Goal: Task Accomplishment & Management: Manage account settings

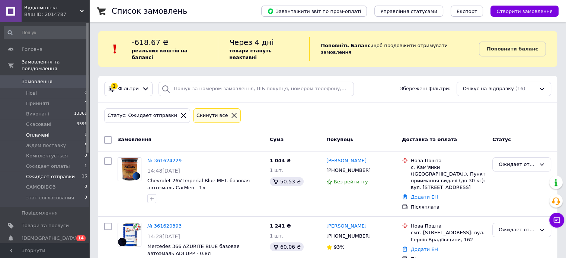
click at [48, 130] on li "Оплачені 1" at bounding box center [45, 135] width 91 height 10
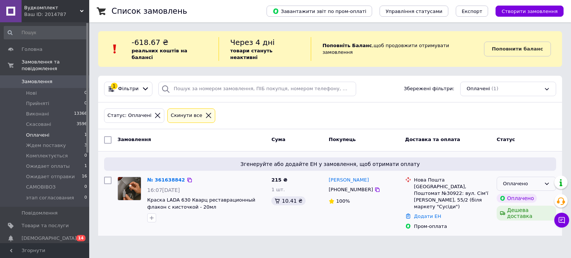
click at [538, 180] on div "Оплачено" at bounding box center [522, 184] width 38 height 8
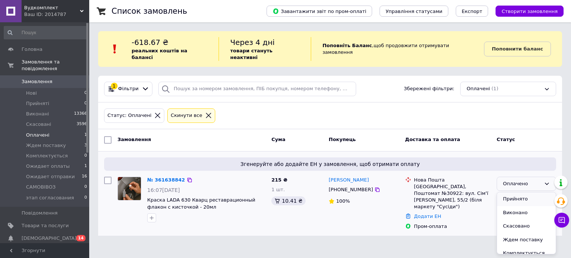
click at [522, 194] on li "Прийнято" at bounding box center [526, 200] width 59 height 14
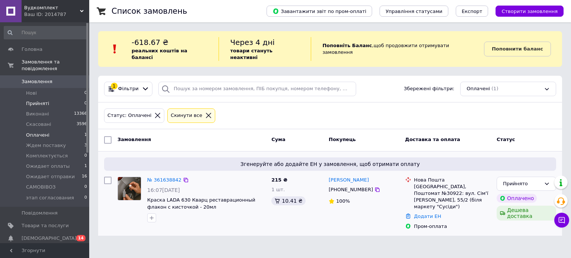
click at [35, 100] on span "Прийняті" at bounding box center [37, 103] width 23 height 7
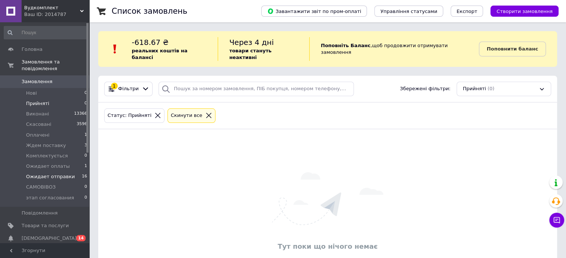
click at [41, 174] on span "Ожидает отправки" at bounding box center [50, 177] width 49 height 7
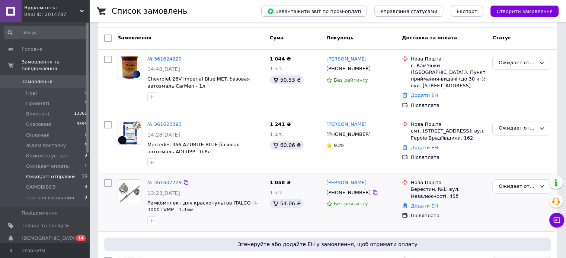
scroll to position [112, 0]
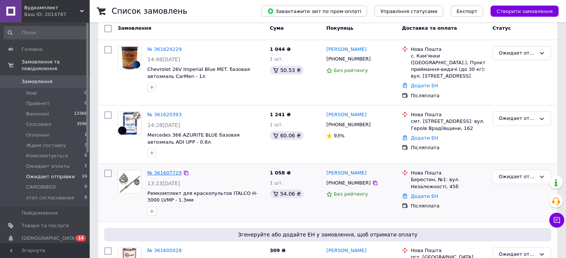
click at [164, 170] on link "№ 361607729" at bounding box center [164, 173] width 34 height 6
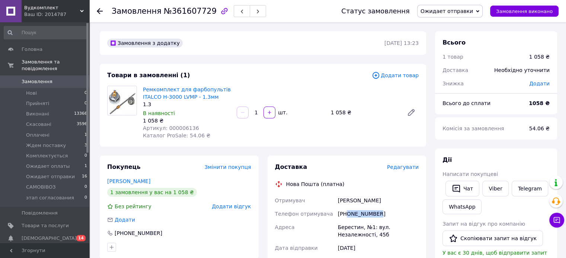
drag, startPoint x: 347, startPoint y: 215, endPoint x: 377, endPoint y: 214, distance: 30.1
click at [377, 214] on div "[PHONE_NUMBER]" at bounding box center [378, 213] width 84 height 13
copy div "0666438053"
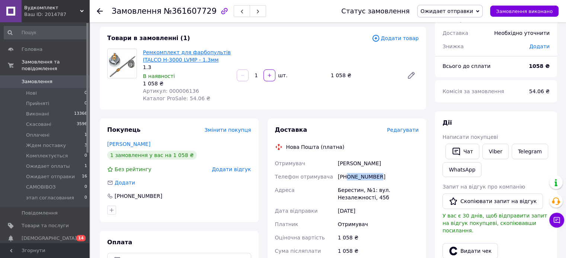
click at [152, 51] on link "Ремкомплект для фарбопультів ITALCO H-3000 LVMP - 1.3мм" at bounding box center [187, 55] width 88 height 13
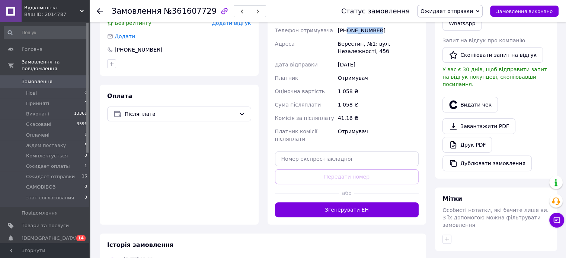
scroll to position [186, 0]
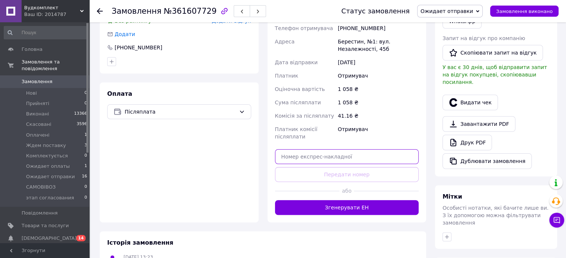
paste input "20451247337884"
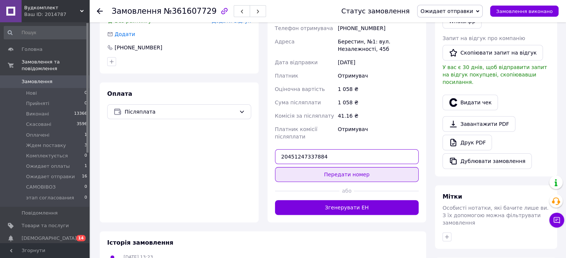
type input "20451247337884"
click at [360, 175] on button "Передати номер" at bounding box center [347, 174] width 144 height 15
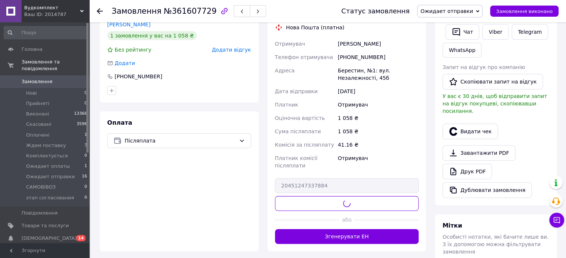
scroll to position [112, 0]
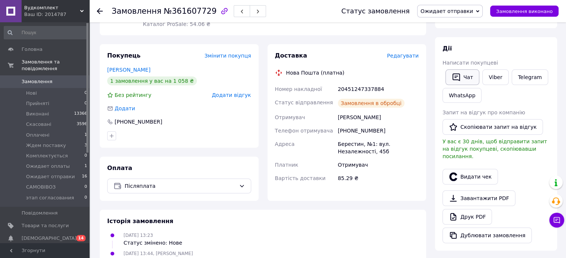
click at [460, 79] on icon "button" at bounding box center [455, 77] width 9 height 9
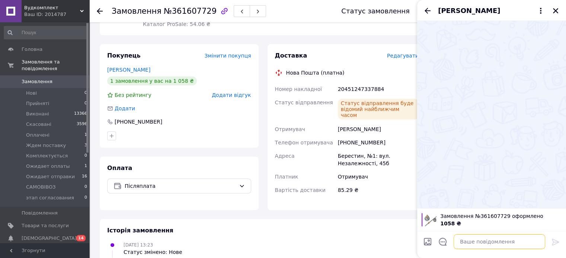
click at [478, 241] on textarea at bounding box center [498, 242] width 91 height 15
paste textarea "20451247337884"
type textarea "ТТН 20451247337884"
click at [554, 242] on icon at bounding box center [554, 242] width 7 height 7
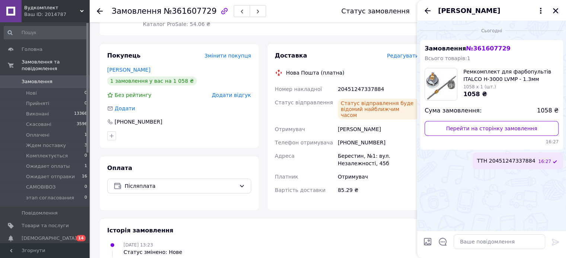
click at [556, 10] on icon "Закрити" at bounding box center [555, 10] width 7 height 7
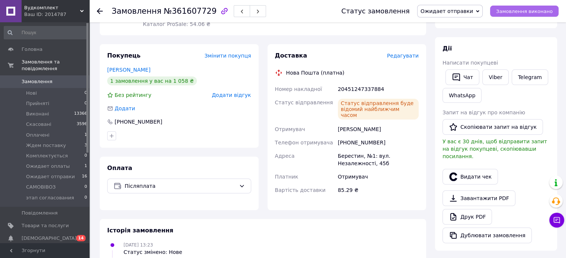
click at [544, 12] on span "Замовлення виконано" at bounding box center [524, 12] width 57 height 6
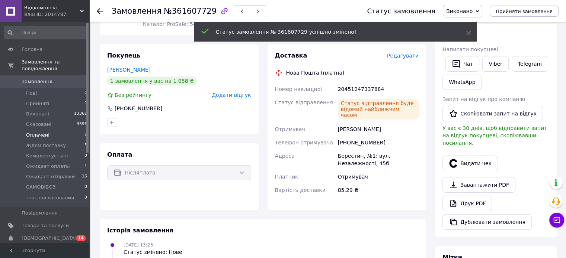
click at [37, 132] on span "Оплачені" at bounding box center [37, 135] width 23 height 7
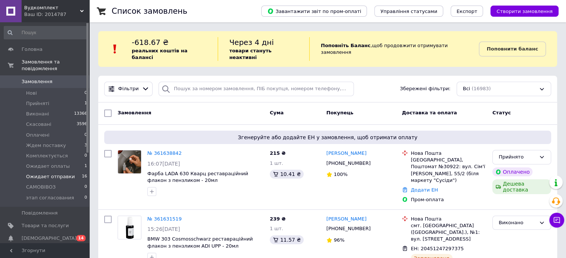
click at [56, 174] on span "Ожидает отправки" at bounding box center [50, 177] width 49 height 7
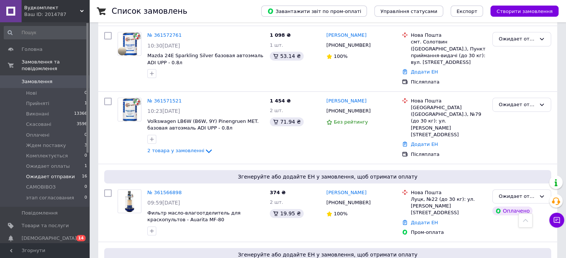
scroll to position [521, 0]
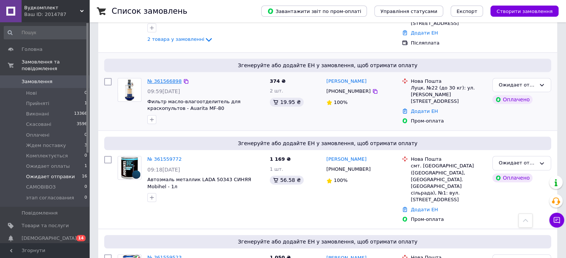
click at [162, 78] on link "№ 361566898" at bounding box center [164, 81] width 34 height 6
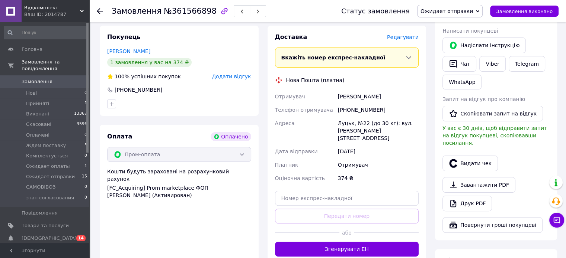
scroll to position [234, 0]
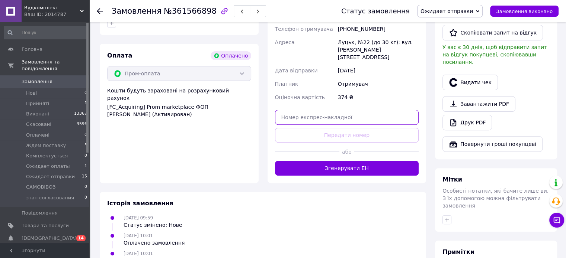
paste input "20451247342494"
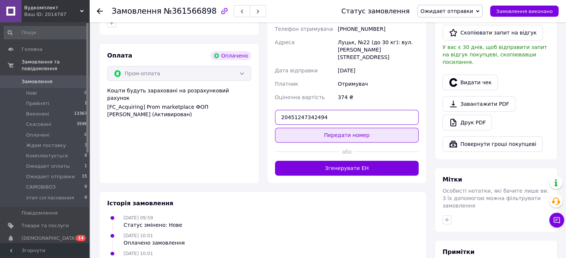
type input "20451247342494"
click at [355, 128] on button "Передати номер" at bounding box center [347, 135] width 144 height 15
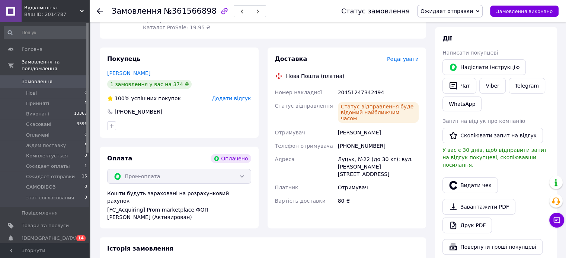
scroll to position [123, 0]
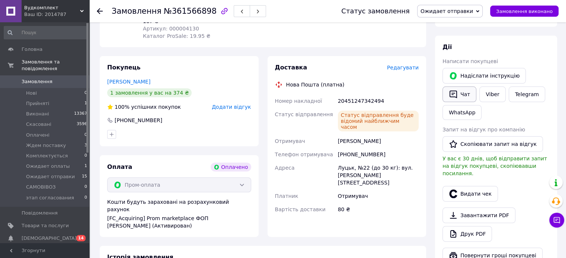
click at [458, 95] on button "Чат" at bounding box center [459, 95] width 34 height 16
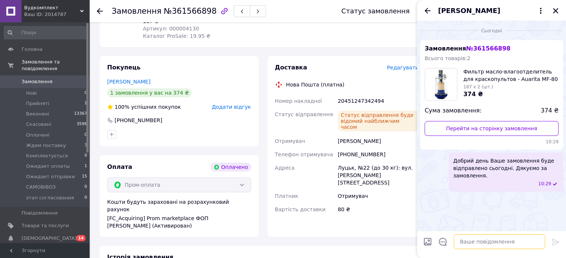
click at [471, 241] on textarea at bounding box center [498, 242] width 91 height 15
paste textarea "20451247342494"
type textarea "ТТН 20451247342494"
click at [555, 241] on icon at bounding box center [554, 242] width 7 height 7
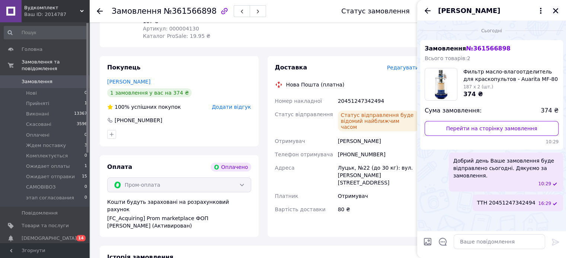
click at [557, 12] on icon "Закрити" at bounding box center [555, 10] width 7 height 7
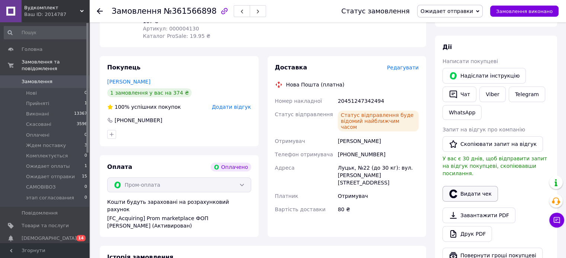
click at [466, 188] on button "Видати чек" at bounding box center [469, 194] width 55 height 16
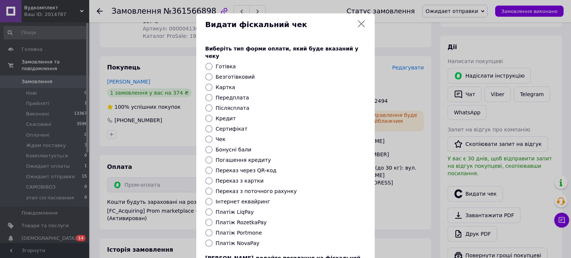
click at [251, 220] on label "Платіж RozetkaPay" at bounding box center [241, 223] width 51 height 6
click at [213, 219] on input "Платіж RozetkaPay" at bounding box center [208, 222] width 7 height 7
radio input "true"
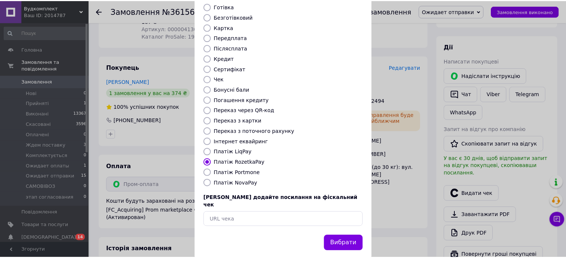
scroll to position [61, 0]
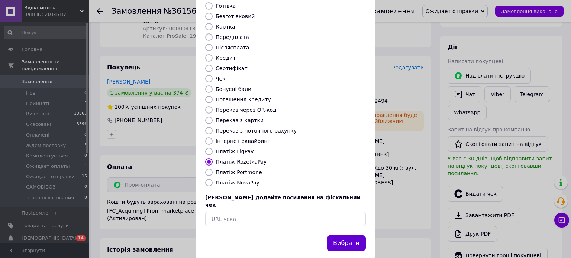
click at [347, 236] on button "Вибрати" at bounding box center [346, 244] width 39 height 16
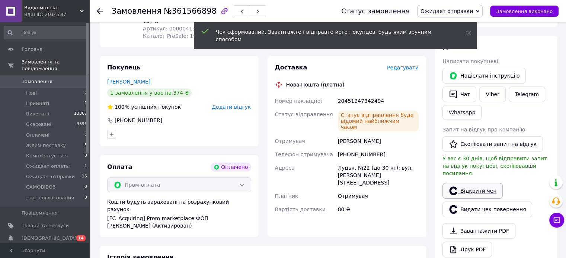
click at [460, 186] on link "Відкрити чек" at bounding box center [472, 191] width 60 height 16
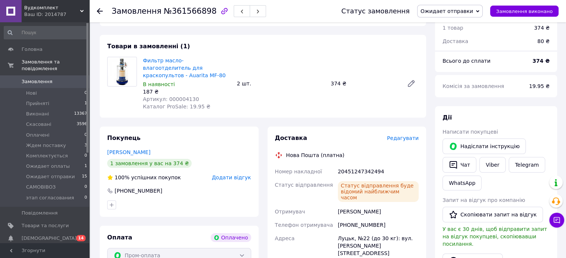
scroll to position [48, 0]
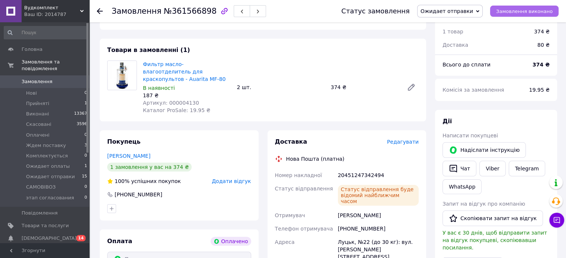
click at [532, 12] on span "Замовлення виконано" at bounding box center [524, 12] width 57 height 6
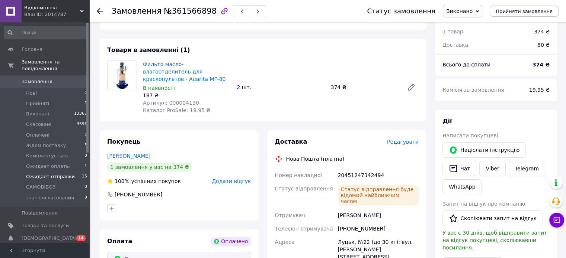
click at [41, 174] on span "Ожидает отправки" at bounding box center [50, 177] width 49 height 7
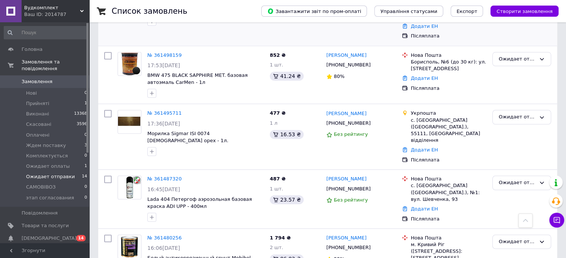
scroll to position [822, 0]
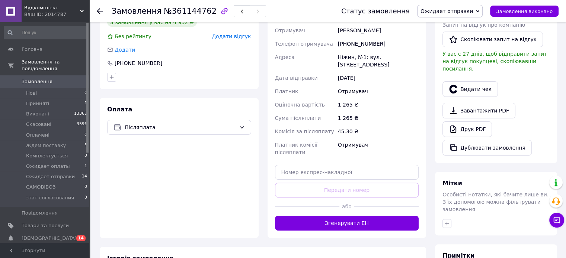
scroll to position [223, 0]
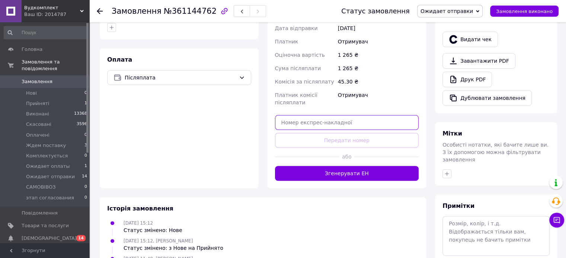
paste input "20451247347871"
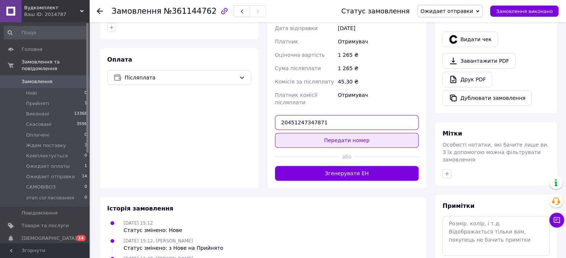
type input "20451247347871"
click at [348, 138] on button "Передати номер" at bounding box center [347, 140] width 144 height 15
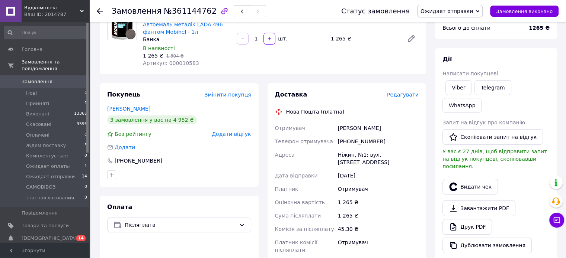
scroll to position [74, 0]
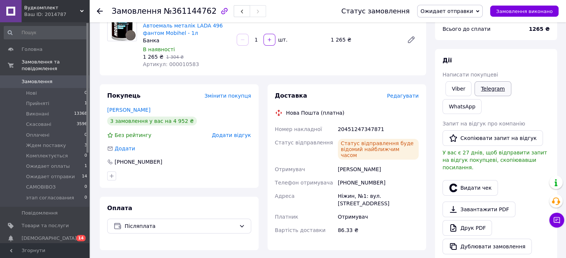
click at [488, 87] on link "Telegram" at bounding box center [492, 88] width 36 height 15
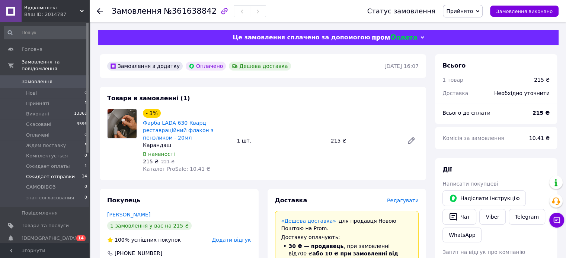
click at [46, 174] on span "Ожидает отправки" at bounding box center [50, 177] width 49 height 7
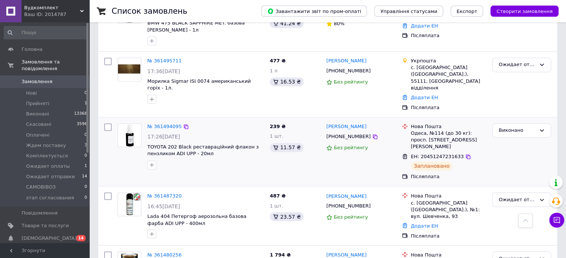
scroll to position [1244, 0]
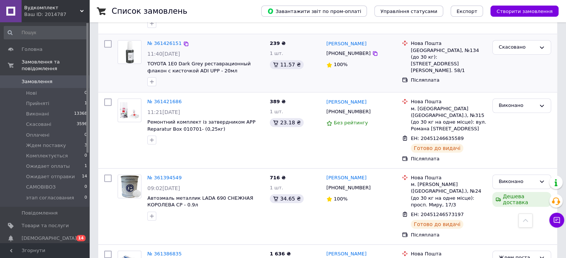
scroll to position [521, 0]
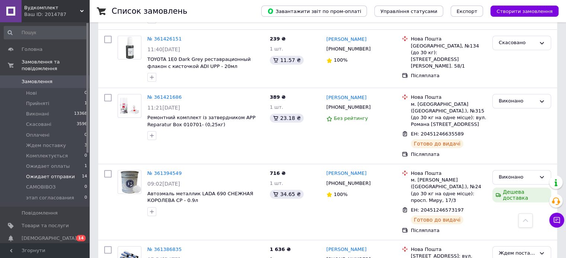
click at [43, 174] on span "Ожидает отправки" at bounding box center [50, 177] width 49 height 7
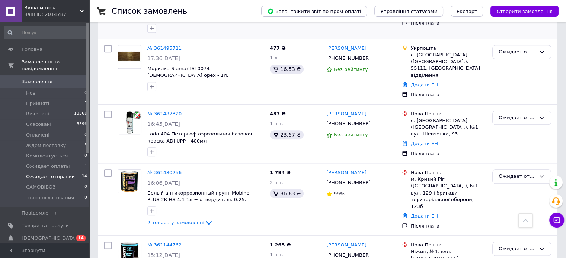
scroll to position [827, 0]
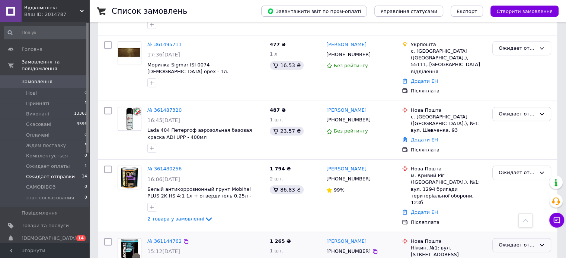
click at [544, 238] on div "Ожидает отправки" at bounding box center [521, 245] width 59 height 15
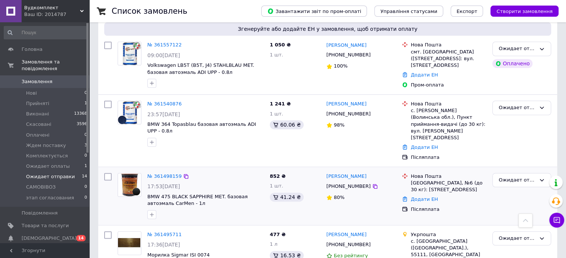
scroll to position [641, 0]
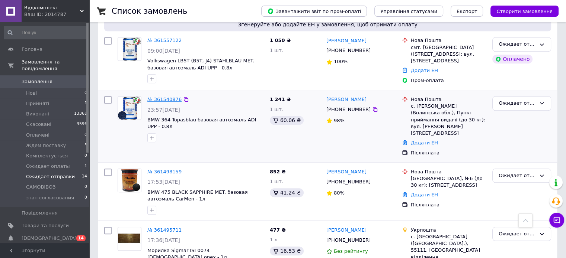
click at [169, 97] on link "№ 361540876" at bounding box center [164, 100] width 34 height 6
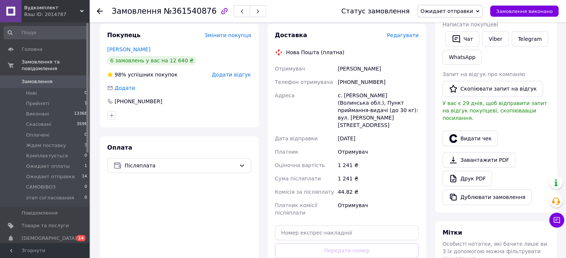
scroll to position [202, 0]
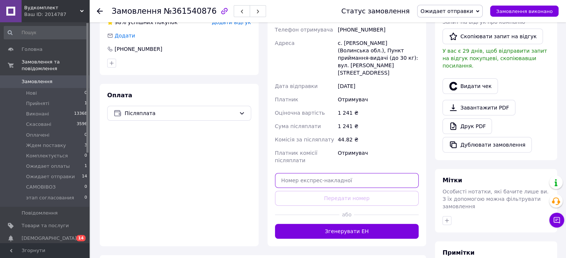
paste input "20451247352569"
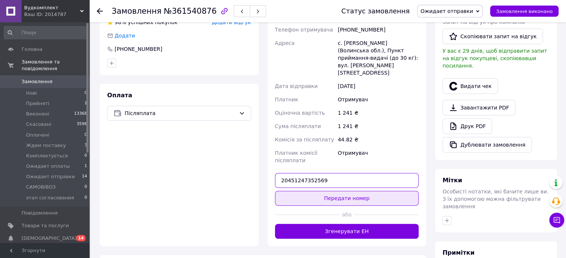
type input "20451247352569"
click at [379, 191] on button "Передати номер" at bounding box center [347, 198] width 144 height 15
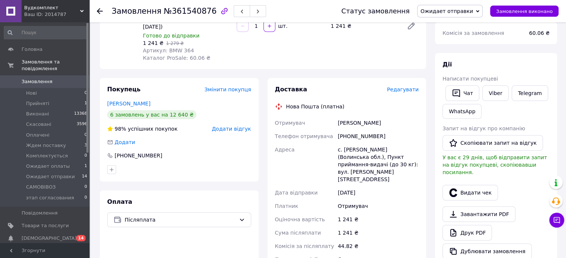
scroll to position [91, 0]
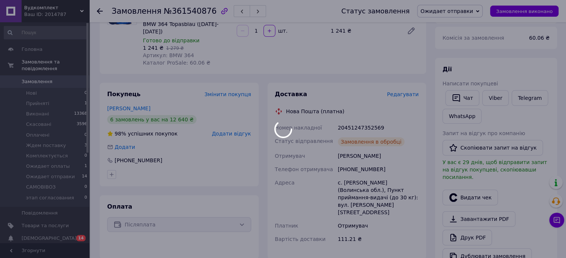
click at [461, 99] on div at bounding box center [283, 129] width 566 height 258
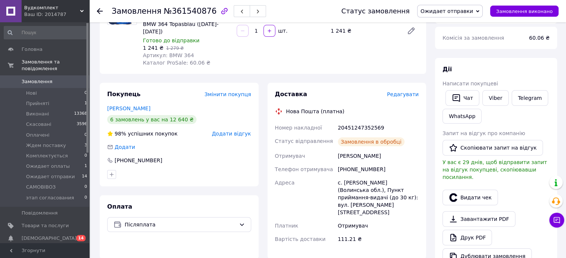
click at [461, 99] on button "Чат" at bounding box center [462, 98] width 34 height 16
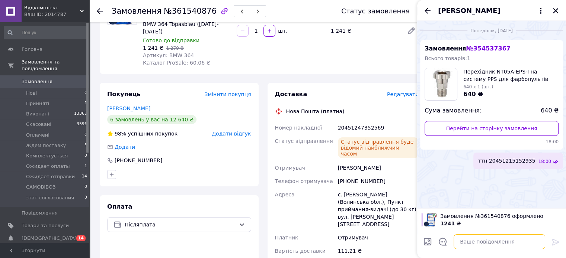
click at [489, 244] on textarea at bounding box center [498, 242] width 91 height 15
paste textarea "20451247352569"
type textarea "ттн 20451247352569"
click at [555, 245] on icon at bounding box center [555, 242] width 9 height 9
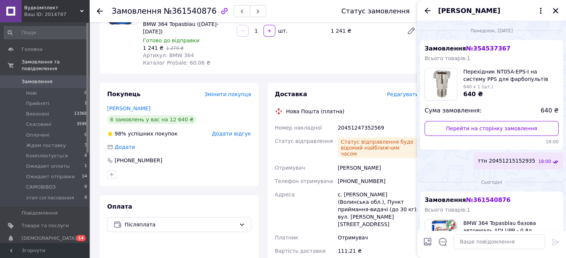
click at [552, 10] on icon "Закрити" at bounding box center [555, 10] width 7 height 7
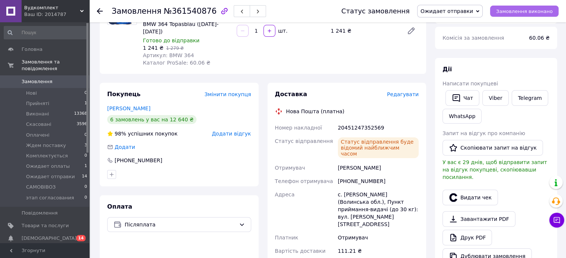
click at [545, 12] on span "Замовлення виконано" at bounding box center [524, 12] width 57 height 6
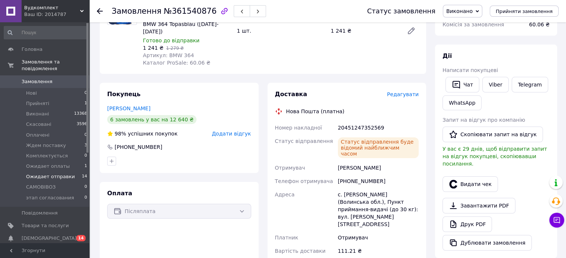
click at [55, 174] on span "Ожидает отправки" at bounding box center [50, 177] width 49 height 7
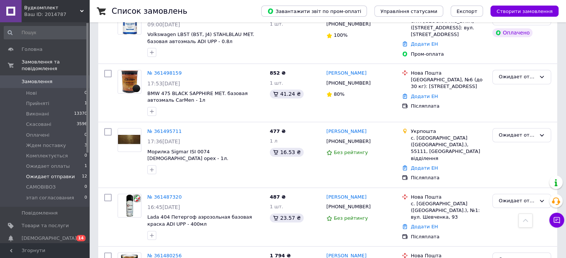
scroll to position [669, 0]
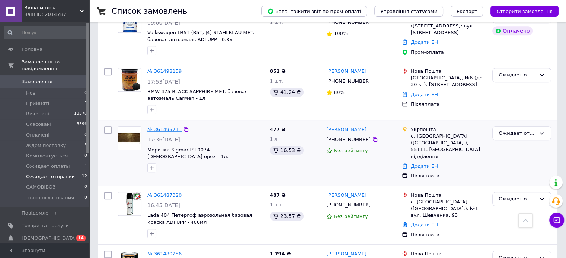
click at [167, 127] on link "№ 361495711" at bounding box center [164, 130] width 34 height 6
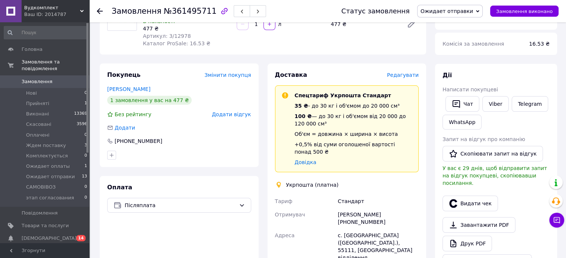
scroll to position [76, 0]
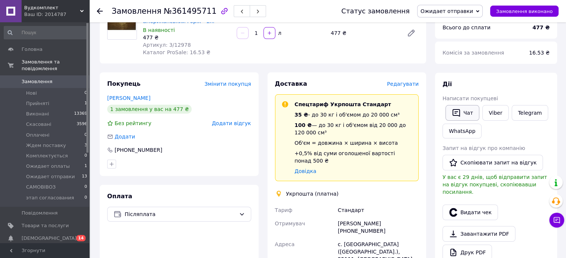
click at [463, 113] on button "Чат" at bounding box center [462, 113] width 34 height 16
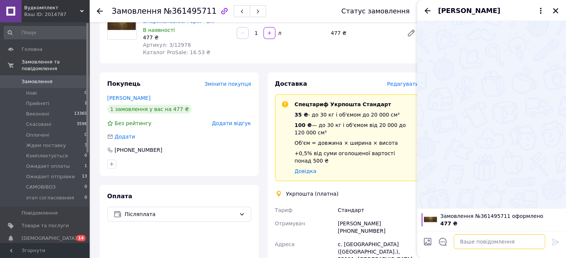
paste textarea "05 053 6892 71 92"
type textarea "05 053 6892 71 92 ттн"
click at [556, 241] on icon at bounding box center [554, 242] width 7 height 7
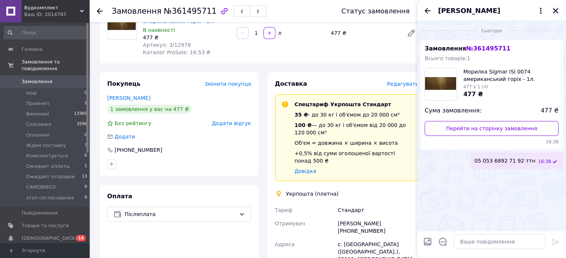
click at [555, 6] on button "Закрити" at bounding box center [555, 10] width 9 height 9
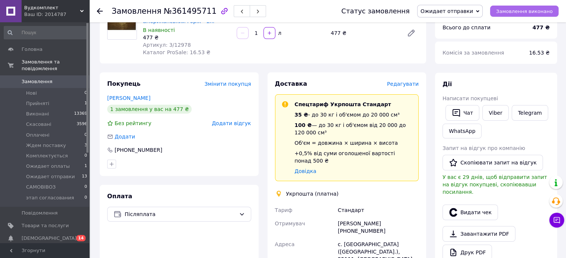
click at [514, 9] on span "Замовлення виконано" at bounding box center [524, 12] width 57 height 6
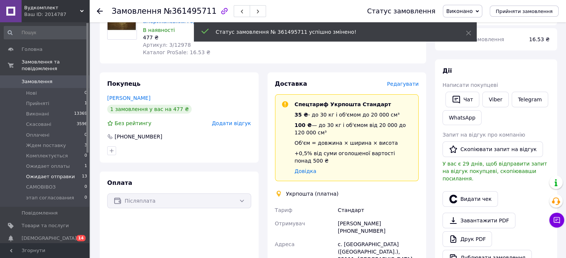
click at [39, 174] on span "Ожидает отправки" at bounding box center [50, 177] width 49 height 7
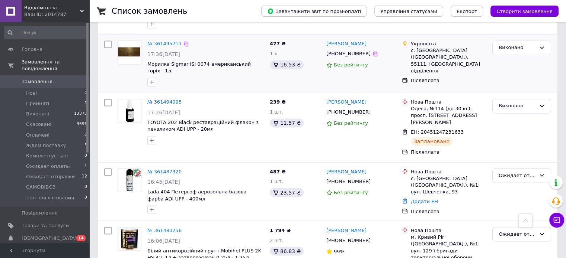
scroll to position [1260, 0]
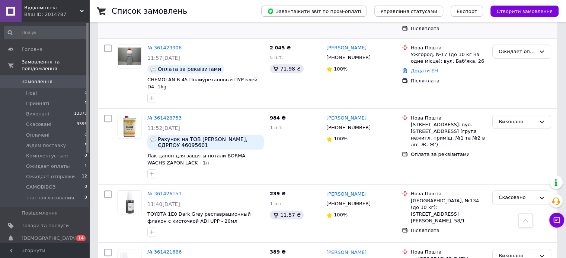
scroll to position [372, 0]
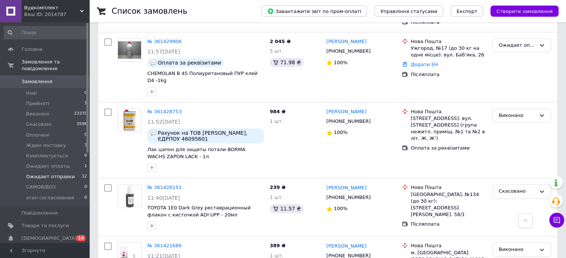
click at [45, 174] on span "Ожидает отправки" at bounding box center [50, 177] width 49 height 7
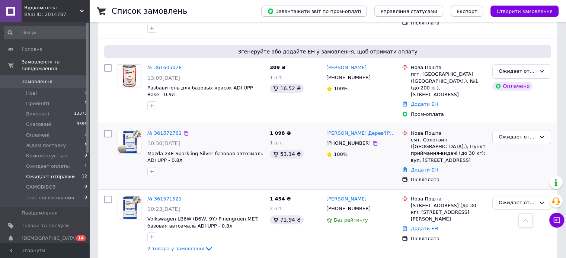
scroll to position [260, 0]
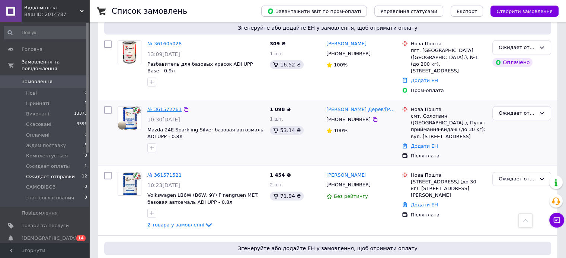
click at [164, 107] on link "№ 361572761" at bounding box center [164, 110] width 34 height 6
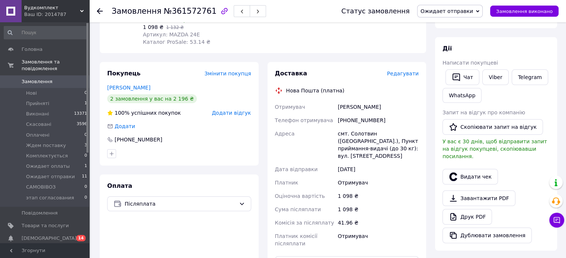
scroll to position [186, 0]
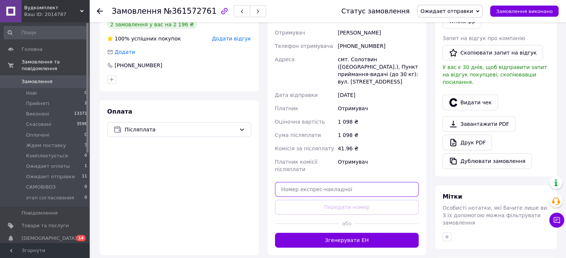
paste input "20451247359046"
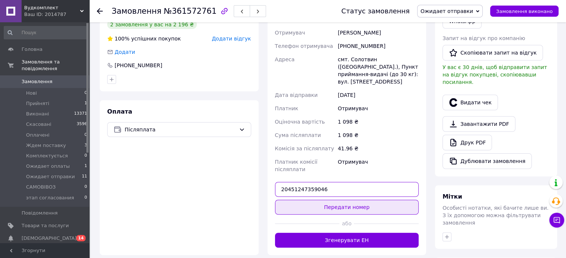
type input "20451247359046"
click at [381, 202] on button "Передати номер" at bounding box center [347, 207] width 144 height 15
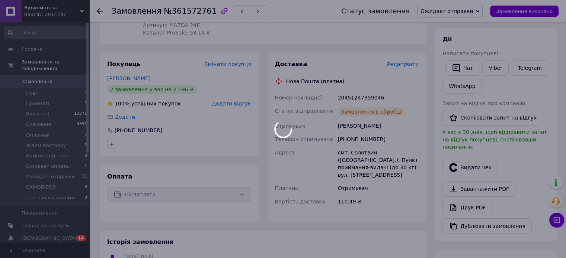
scroll to position [112, 0]
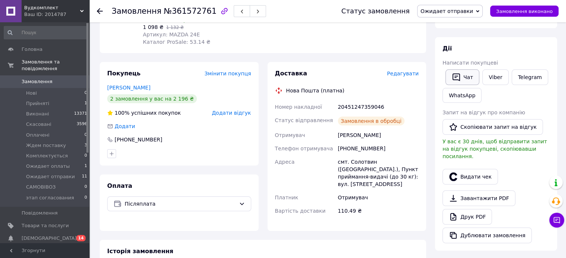
click at [457, 76] on icon "button" at bounding box center [455, 78] width 7 height 8
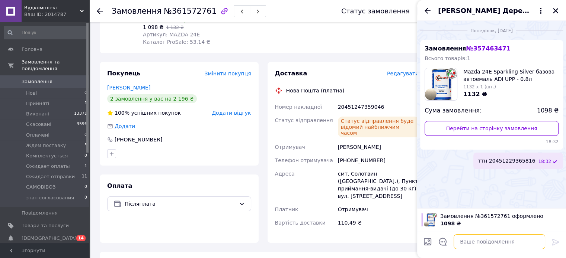
click at [490, 244] on textarea at bounding box center [498, 242] width 91 height 15
paste textarea "20451247359046"
type textarea "ттн 20451247359046"
click at [554, 239] on icon at bounding box center [555, 242] width 9 height 9
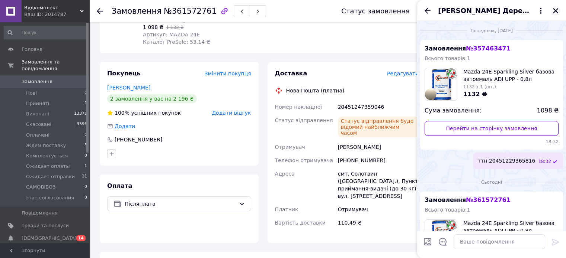
click at [557, 7] on icon "Закрити" at bounding box center [555, 10] width 7 height 7
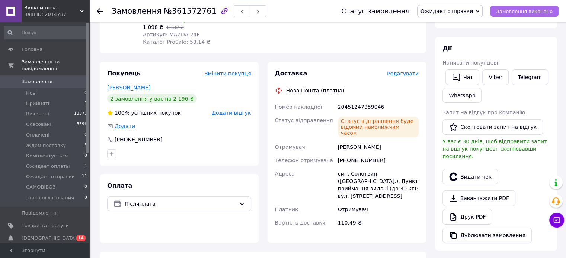
click at [534, 11] on span "Замовлення виконано" at bounding box center [524, 12] width 57 height 6
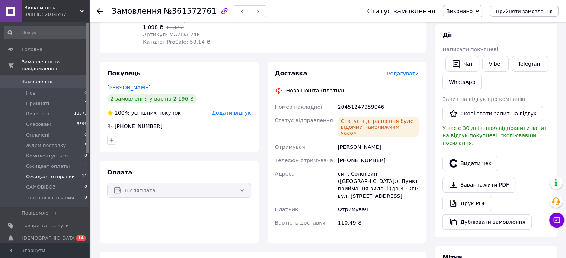
click at [50, 174] on span "Ожидает отправки" at bounding box center [50, 177] width 49 height 7
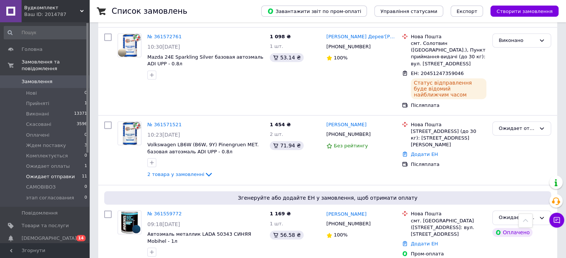
scroll to position [335, 0]
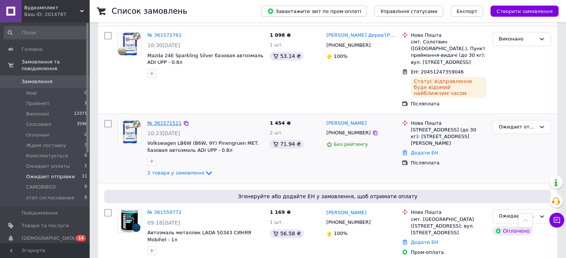
click at [162, 120] on link "№ 361571521" at bounding box center [164, 123] width 34 height 6
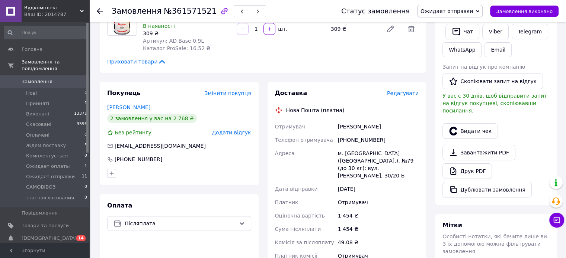
scroll to position [232, 0]
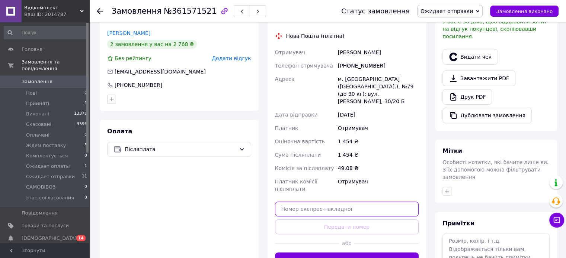
paste input "20451247362581"
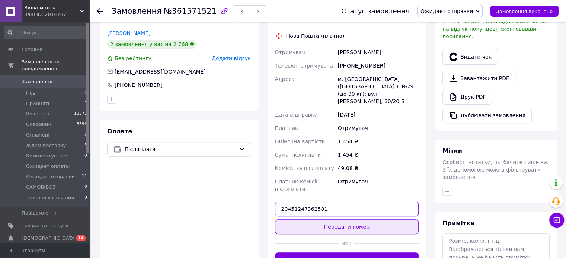
type input "20451247362581"
click at [361, 220] on button "Передати номер" at bounding box center [347, 227] width 144 height 15
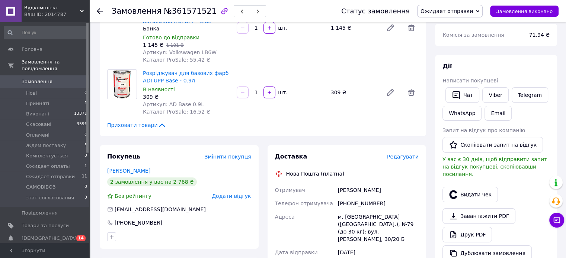
scroll to position [83, 0]
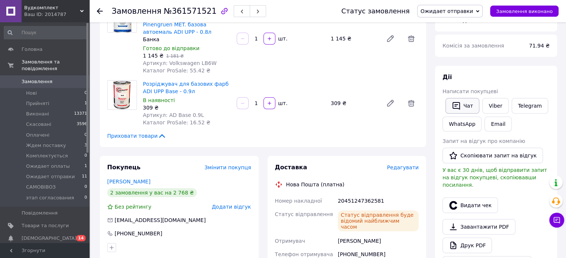
click at [457, 107] on icon "button" at bounding box center [455, 106] width 9 height 9
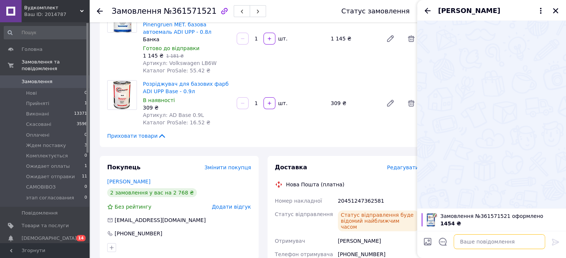
click at [484, 243] on textarea at bounding box center [498, 242] width 91 height 15
paste textarea "20451247362581"
type textarea "ттн 20451247362581"
click at [557, 240] on icon at bounding box center [555, 242] width 9 height 9
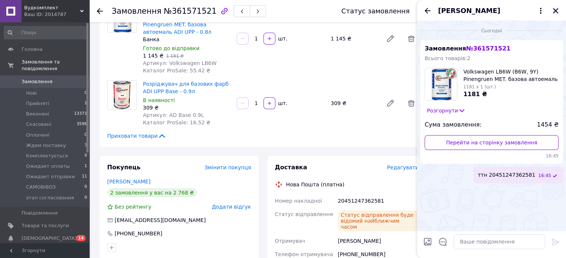
click at [551, 7] on button "Закрити" at bounding box center [555, 10] width 9 height 9
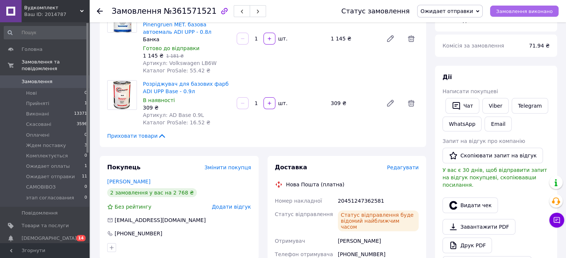
click at [540, 13] on span "Замовлення виконано" at bounding box center [524, 12] width 57 height 6
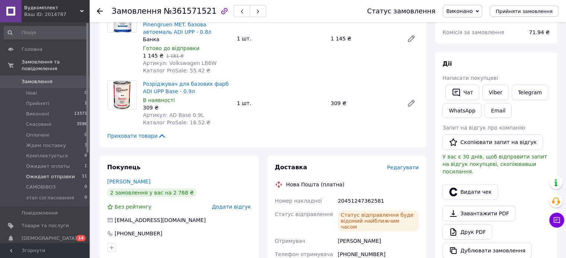
click at [39, 174] on span "Ожидает отправки" at bounding box center [50, 177] width 49 height 7
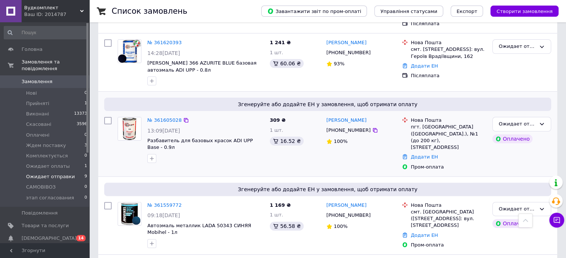
scroll to position [223, 0]
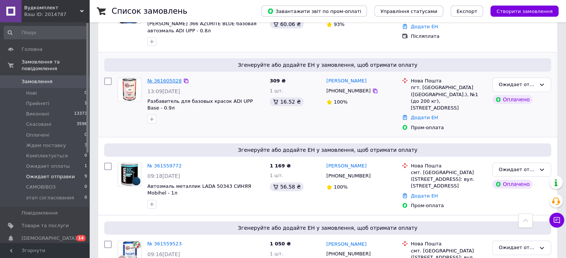
click at [171, 78] on link "№ 361605028" at bounding box center [164, 81] width 34 height 6
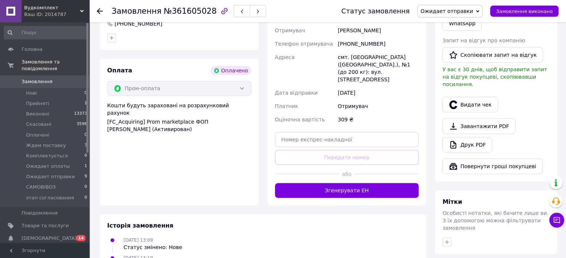
scroll to position [223, 0]
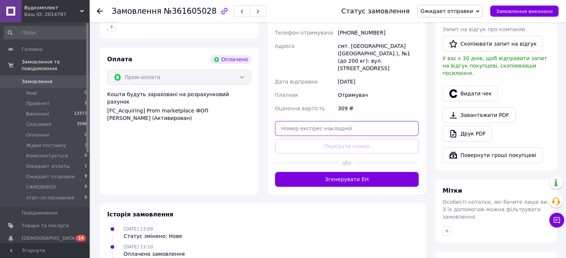
paste input "20451247374720"
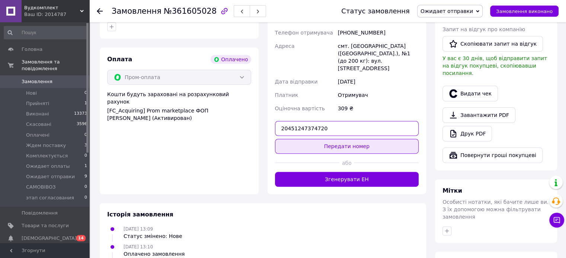
type input "20451247374720"
click at [345, 142] on button "Передати номер" at bounding box center [347, 146] width 144 height 15
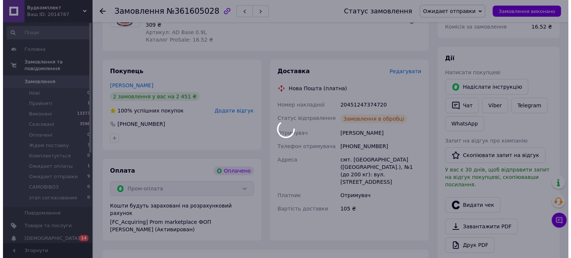
scroll to position [112, 0]
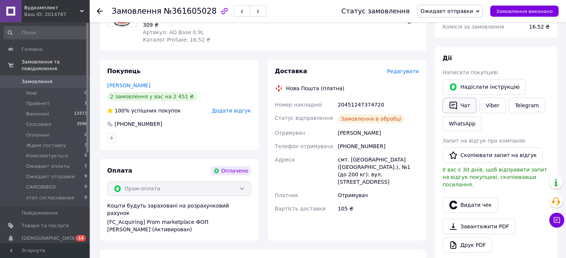
click at [456, 107] on icon "button" at bounding box center [452, 106] width 7 height 8
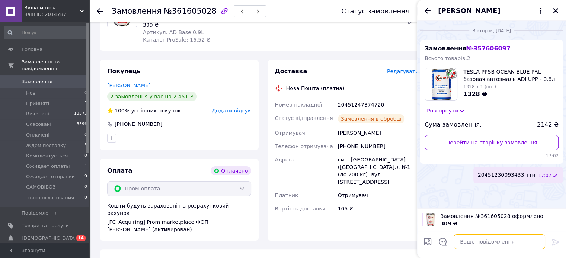
click at [467, 244] on textarea at bounding box center [498, 242] width 91 height 15
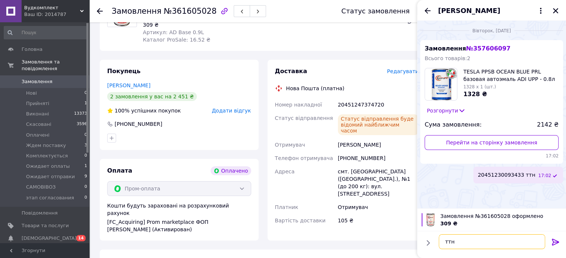
paste textarea "20451247374720"
type textarea "ттн 20451247374720"
click at [553, 244] on icon at bounding box center [555, 242] width 9 height 9
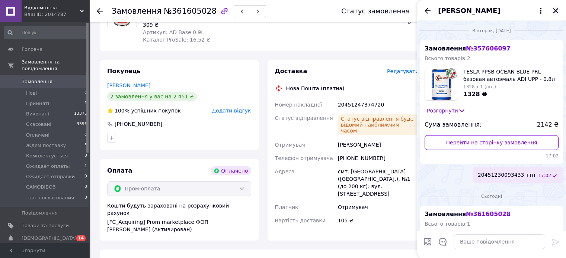
click at [555, 9] on icon "Закрити" at bounding box center [555, 10] width 7 height 7
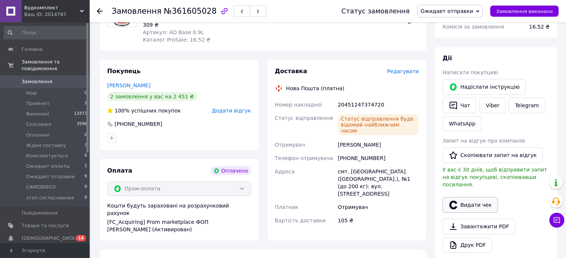
click at [471, 200] on button "Видати чек" at bounding box center [469, 205] width 55 height 16
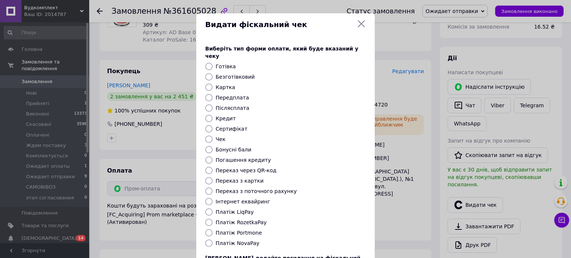
click at [240, 220] on label "Платіж RozetkaPay" at bounding box center [241, 223] width 51 height 6
click at [213, 219] on input "Платіж RozetkaPay" at bounding box center [208, 222] width 7 height 7
radio input "true"
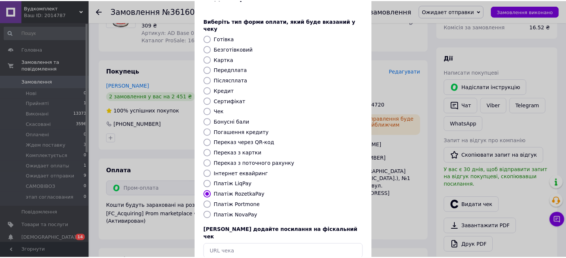
scroll to position [61, 0]
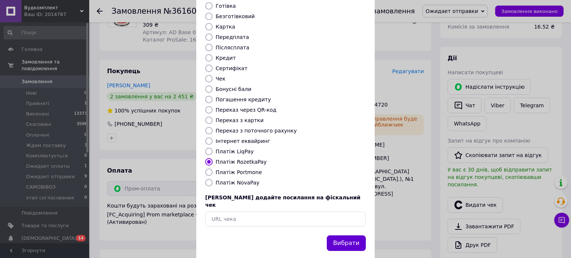
click at [342, 236] on button "Вибрати" at bounding box center [346, 244] width 39 height 16
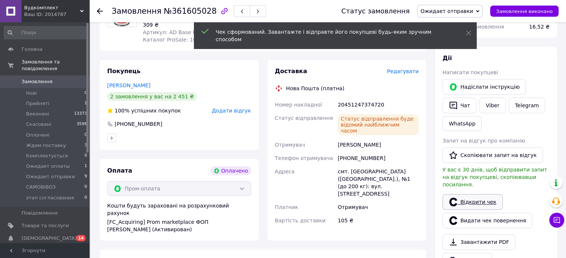
click at [457, 197] on link "Відкрити чек" at bounding box center [472, 202] width 60 height 16
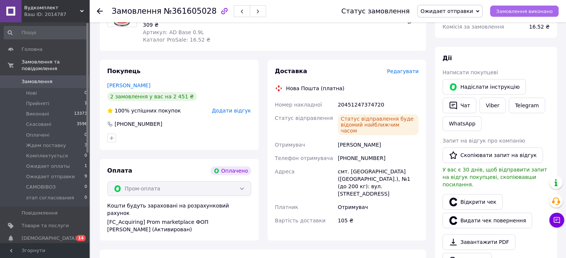
click at [508, 10] on span "Замовлення виконано" at bounding box center [524, 12] width 57 height 6
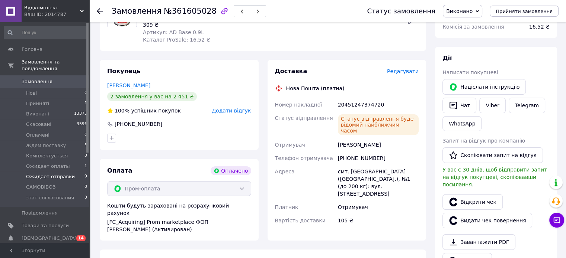
click at [37, 174] on span "Ожидает отправки" at bounding box center [50, 177] width 49 height 7
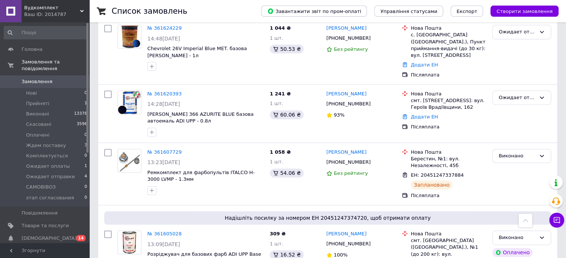
scroll to position [297, 0]
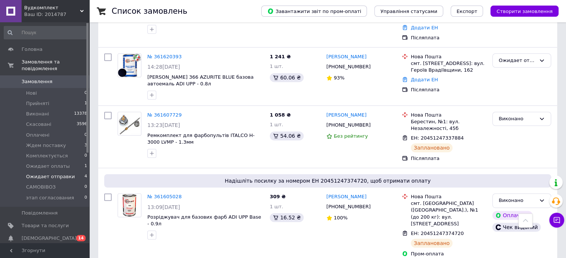
click at [60, 174] on span "Ожидает отправки" at bounding box center [50, 177] width 49 height 7
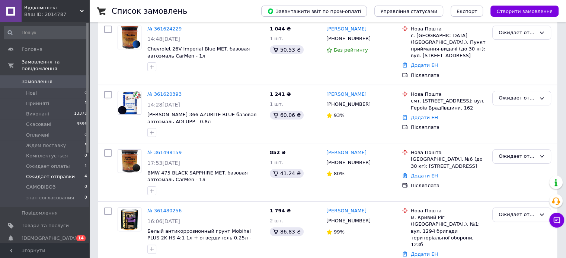
scroll to position [140, 0]
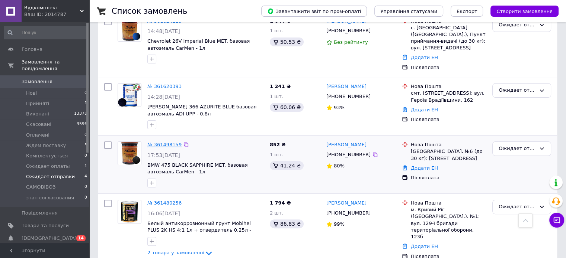
click at [165, 142] on link "№ 361498159" at bounding box center [164, 145] width 34 height 6
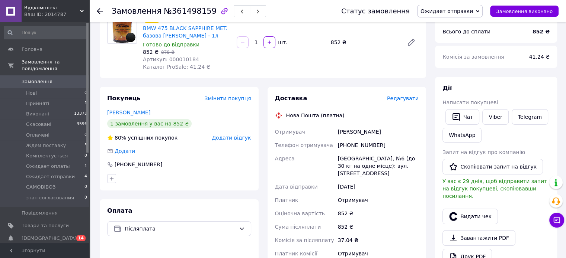
scroll to position [140, 0]
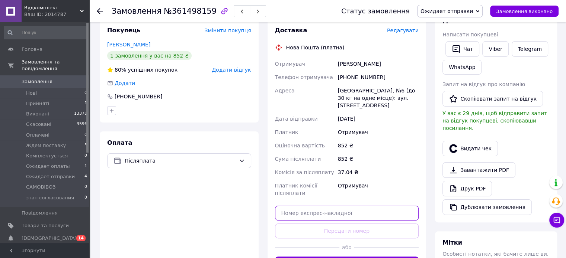
paste input "20451247416733"
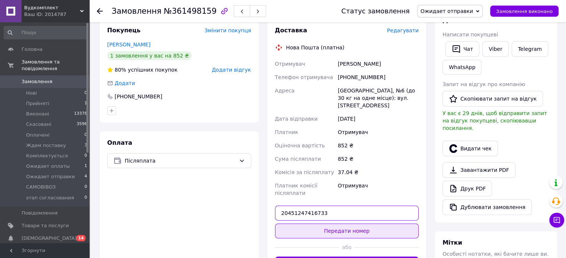
type input "20451247416733"
click at [377, 226] on button "Передати номер" at bounding box center [347, 231] width 144 height 15
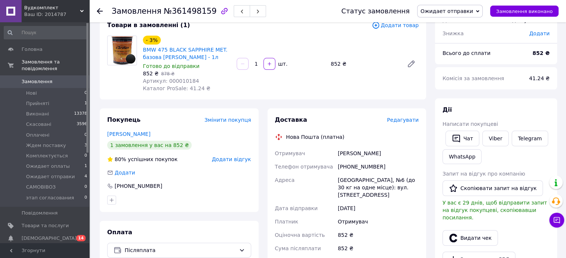
scroll to position [28, 0]
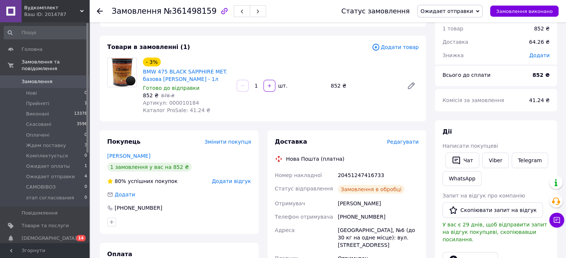
click at [466, 160] on button "Чат" at bounding box center [462, 161] width 34 height 16
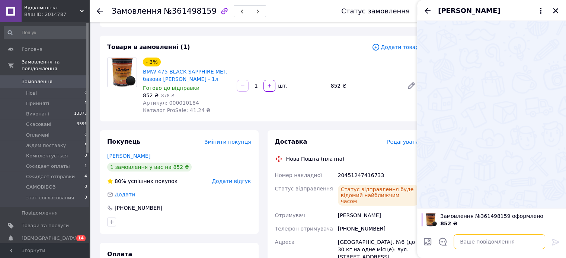
click at [477, 241] on textarea at bounding box center [498, 242] width 91 height 15
paste textarea "20451247416733"
type textarea "ттн 20451247416733"
click at [552, 243] on icon at bounding box center [555, 242] width 9 height 9
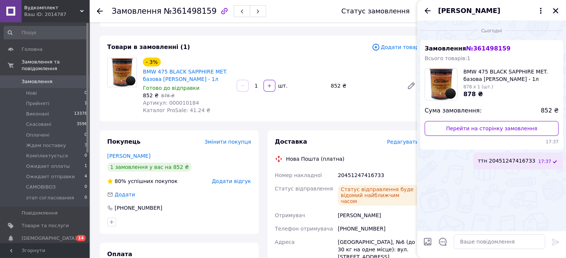
click at [556, 12] on icon "Закрити" at bounding box center [555, 10] width 7 height 7
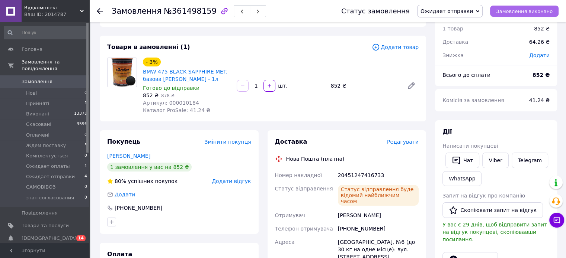
click at [538, 14] on button "Замовлення виконано" at bounding box center [524, 11] width 68 height 11
